Goal: Information Seeking & Learning: Learn about a topic

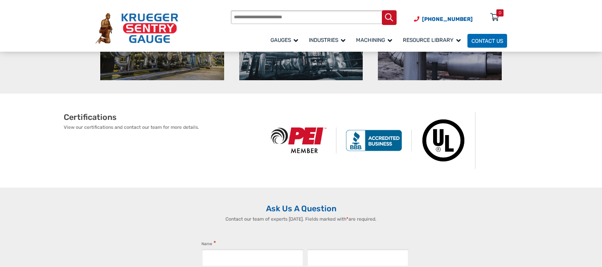
scroll to position [300, 0]
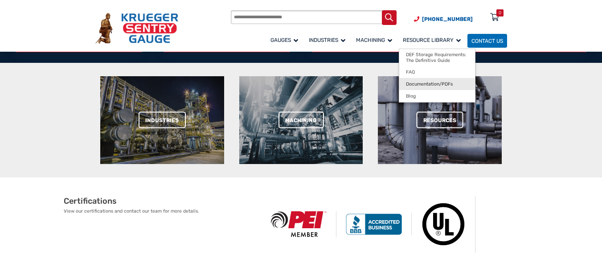
click at [412, 86] on span "Documentation/PDFs" at bounding box center [429, 84] width 47 height 6
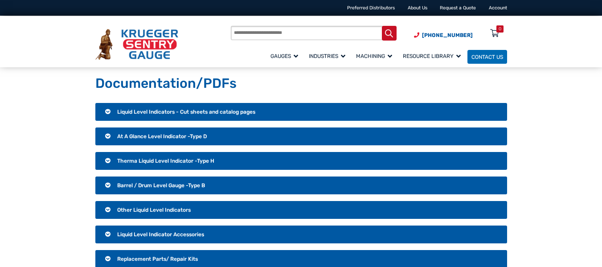
click at [105, 113] on h3 "Liquid Level Indicators - Cut sheets and catalog pages" at bounding box center [300, 112] width 411 height 18
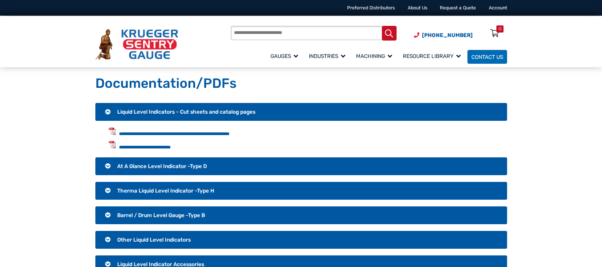
click at [105, 113] on h3 "Liquid Level Indicators - Cut sheets and catalog pages" at bounding box center [300, 112] width 411 height 18
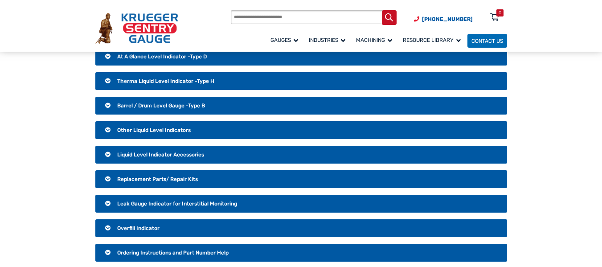
scroll to position [89, 0]
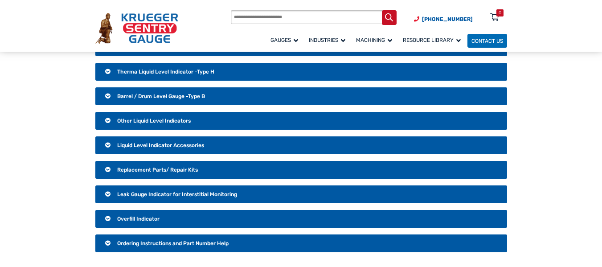
click at [117, 144] on h3 "Liquid Level Indicator Accessories" at bounding box center [300, 145] width 411 height 18
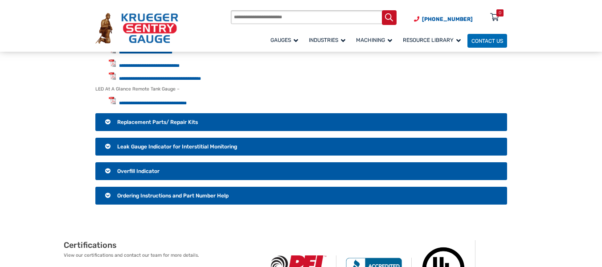
scroll to position [223, 0]
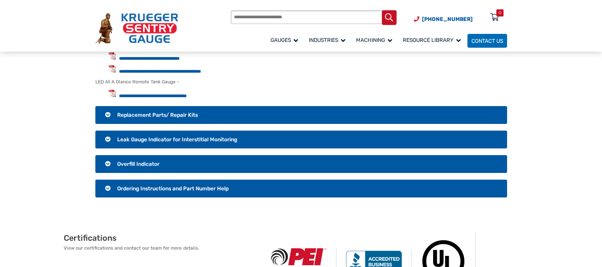
click at [106, 187] on h3 "Ordering Instructions and Part Number Help" at bounding box center [300, 188] width 411 height 18
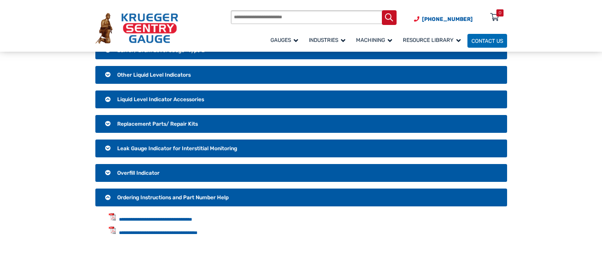
scroll to position [134, 0]
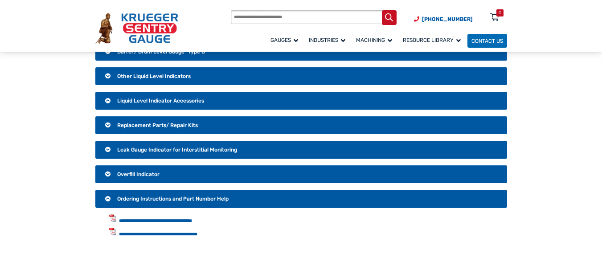
click at [110, 173] on h3 "Overfill Indicator" at bounding box center [300, 174] width 411 height 18
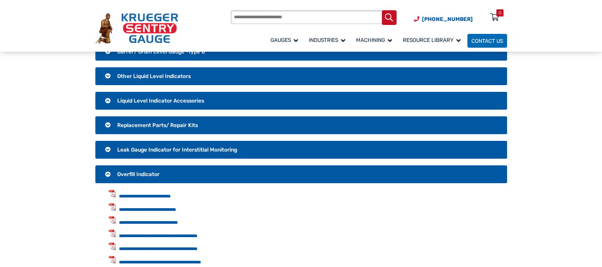
scroll to position [178, 0]
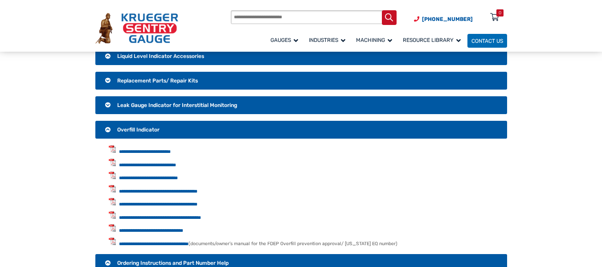
click at [108, 104] on h3 "Leak Gauge Indicator for Interstitial Monitoring" at bounding box center [300, 105] width 411 height 18
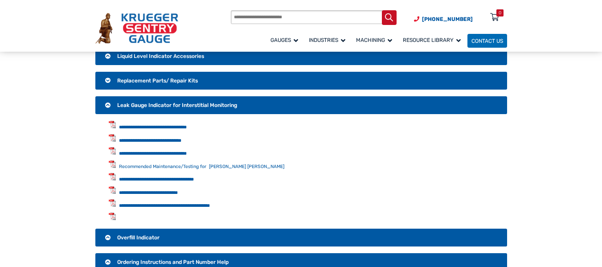
click at [111, 79] on h3 "Replacement Parts/ Repair Kits" at bounding box center [300, 81] width 411 height 18
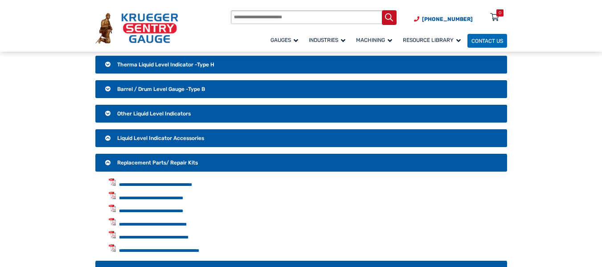
scroll to position [89, 0]
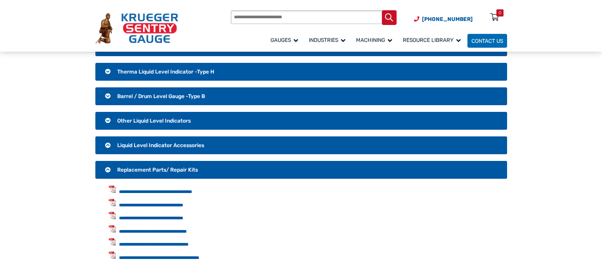
click at [106, 144] on h3 "Liquid Level Indicator Accessories" at bounding box center [300, 145] width 411 height 18
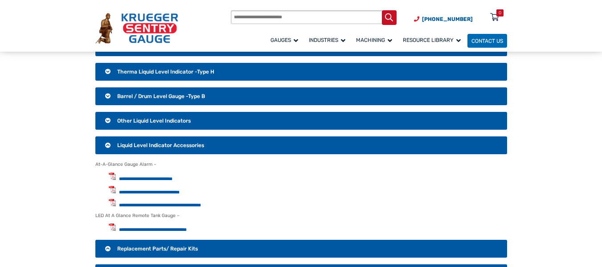
click at [106, 114] on h3 "Other Liquid Level Indicators" at bounding box center [300, 121] width 411 height 18
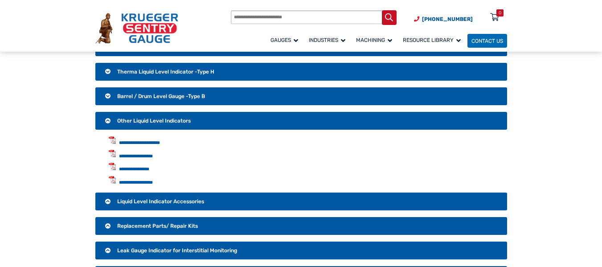
click at [107, 98] on h3 "Barrel / Drum Level Gauge -Type B" at bounding box center [300, 96] width 411 height 18
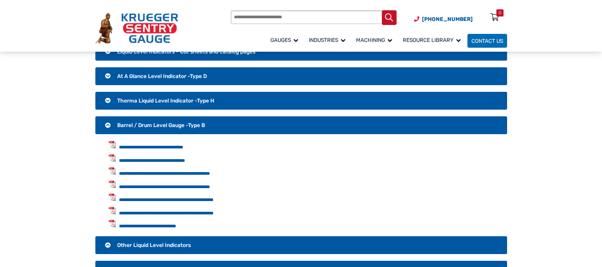
scroll to position [45, 0]
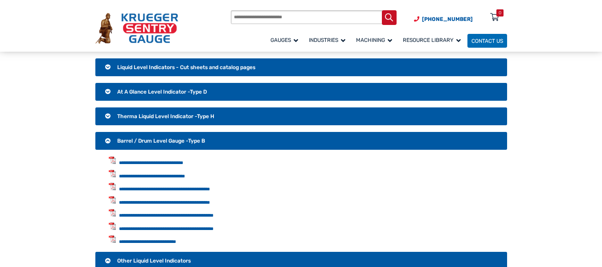
click at [109, 117] on h3 "Therma Liquid Level Indicator -Type H" at bounding box center [300, 116] width 411 height 18
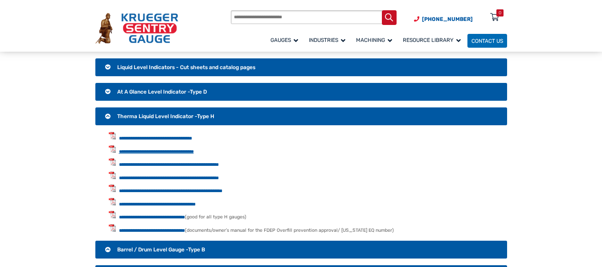
click at [186, 149] on link "**********" at bounding box center [156, 151] width 75 height 4
click at [192, 140] on link "**********" at bounding box center [155, 138] width 73 height 4
click at [167, 164] on link "**********" at bounding box center [169, 164] width 100 height 4
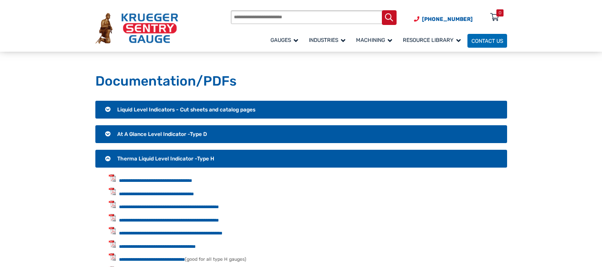
scroll to position [0, 0]
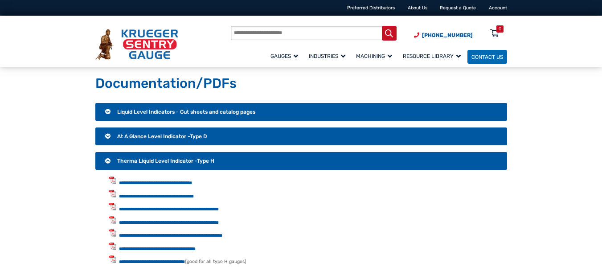
click at [109, 111] on h3 "Liquid Level Indicators - Cut sheets and catalog pages" at bounding box center [300, 112] width 411 height 18
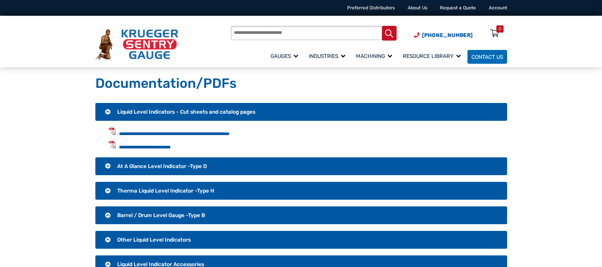
click at [107, 165] on h3 "At A Glance Level Indicator -Type D" at bounding box center [300, 166] width 411 height 18
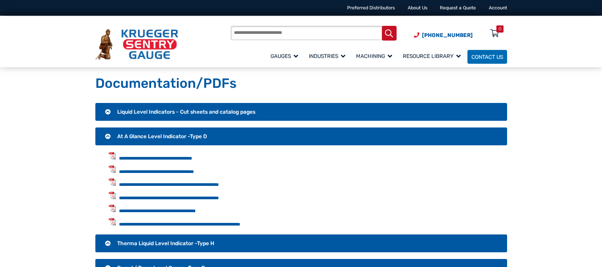
click at [279, 31] on input "Products search" at bounding box center [313, 33] width 165 height 14
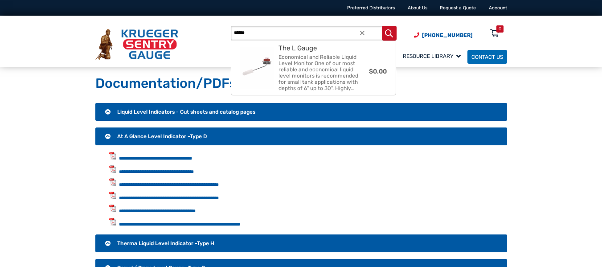
type input "******"
click at [382, 26] on button "Search" at bounding box center [389, 33] width 15 height 15
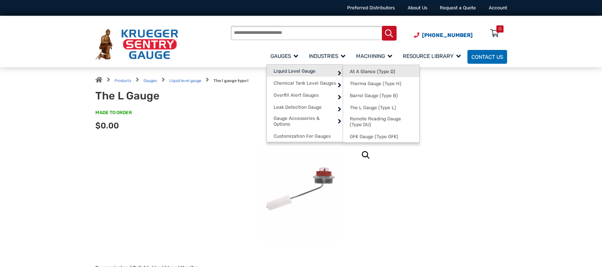
click at [370, 69] on span "At A Glance (Type D)" at bounding box center [372, 72] width 45 height 6
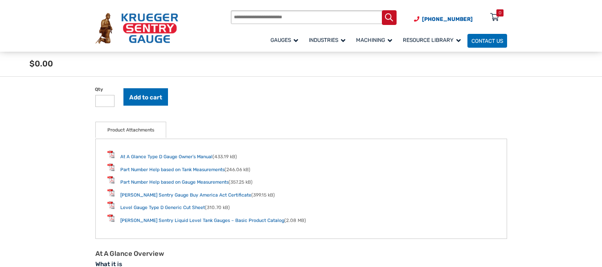
scroll to position [891, 0]
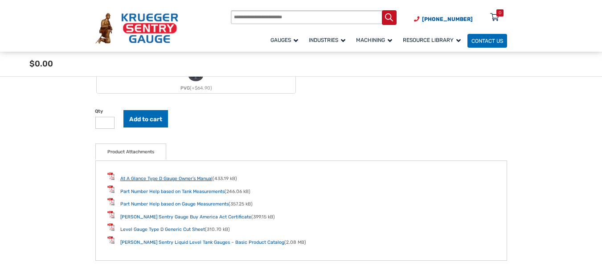
click at [159, 179] on link "At A Glance Type D Gauge Owner’s Manual" at bounding box center [166, 178] width 92 height 6
click at [169, 192] on link "Part Number Help based on Tank Measurements" at bounding box center [172, 191] width 104 height 6
click at [184, 203] on link "Part Number Help based on Gauge Measurements" at bounding box center [174, 204] width 108 height 6
click at [190, 216] on link "Krueger Sentry Gauge Buy America Act Certificate" at bounding box center [185, 217] width 131 height 6
click at [184, 230] on link "Level Gauge Type D Generic Cut Sheet" at bounding box center [162, 229] width 85 height 6
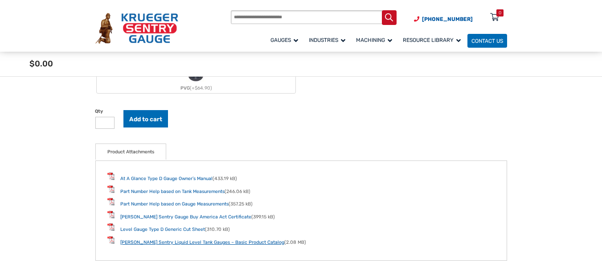
click at [180, 243] on link "Krueger Sentry Liquid Level Tank Gauges – Basic Product Catalog" at bounding box center [202, 242] width 164 height 6
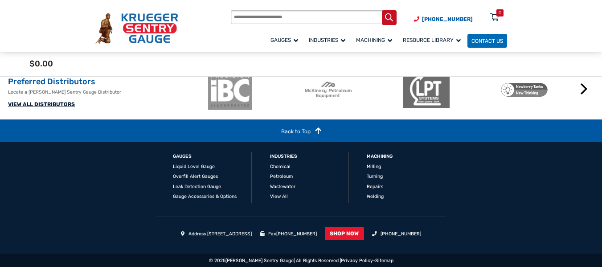
scroll to position [1851, 0]
click at [181, 234] on li "Address [STREET_ADDRESS]" at bounding box center [216, 233] width 71 height 7
drag, startPoint x: 176, startPoint y: 232, endPoint x: 273, endPoint y: 231, distance: 96.6
click at [252, 231] on li "Address [STREET_ADDRESS]" at bounding box center [216, 233] width 71 height 7
click at [278, 231] on ul "Address 1873 Siesta Lane Green Bay, WI 54313 Fax (920) 434-8897 SHOP NOW (920) …" at bounding box center [300, 235] width 411 height 17
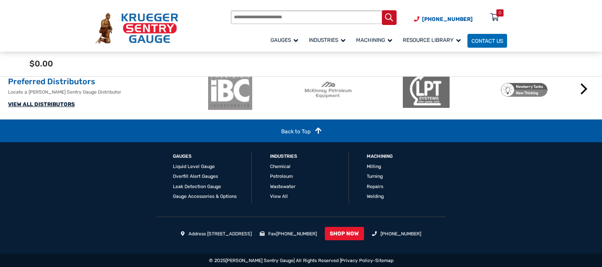
drag, startPoint x: 195, startPoint y: 232, endPoint x: 273, endPoint y: 237, distance: 78.6
click at [273, 237] on ul "Address 1873 Siesta Lane Green Bay, WI 54313 Fax (920) 434-8897 SHOP NOW (920) …" at bounding box center [300, 235] width 411 height 17
copy li "1873 Siesta Lane Green Bay, WI 54313"
